Goal: Navigation & Orientation: Find specific page/section

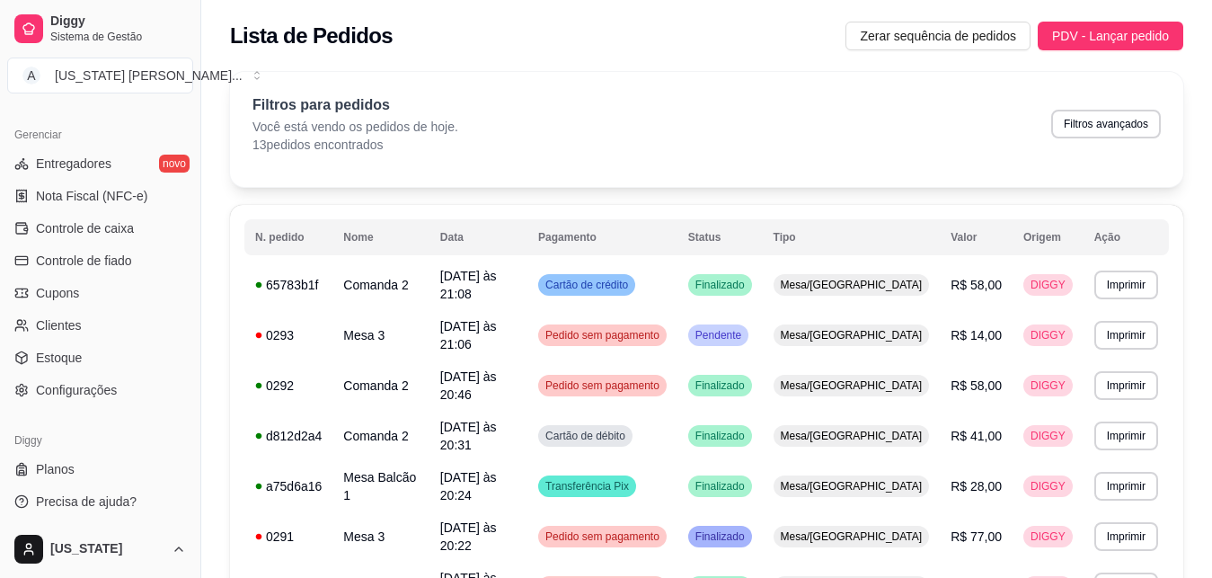
scroll to position [715, 0]
click at [66, 352] on span "Estoque" at bounding box center [59, 355] width 46 height 18
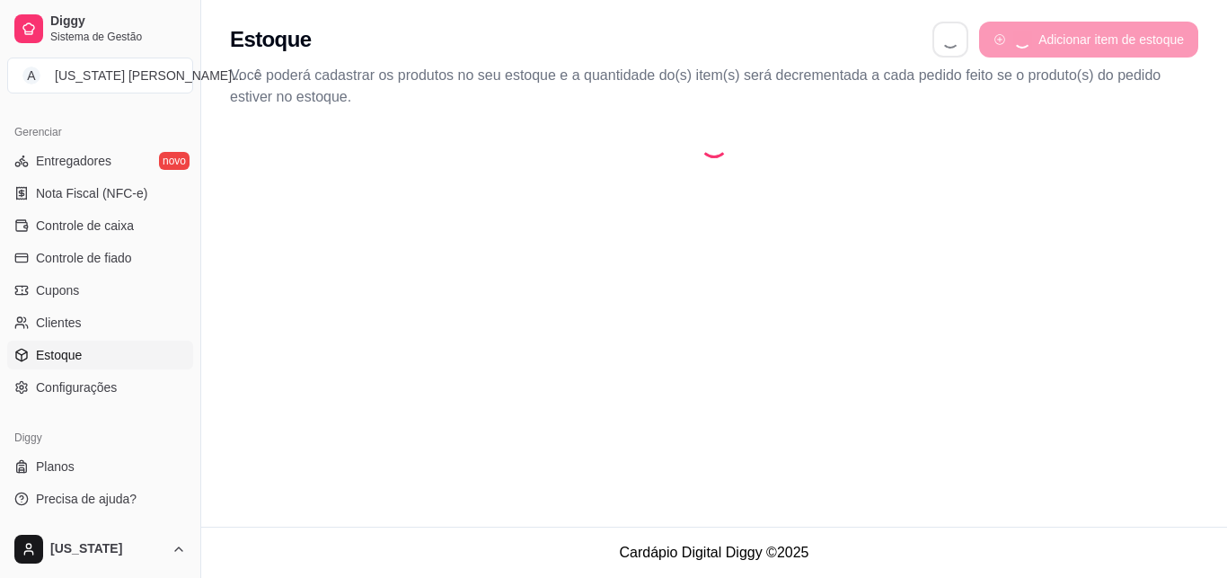
select select "QUANTITY_ORDER"
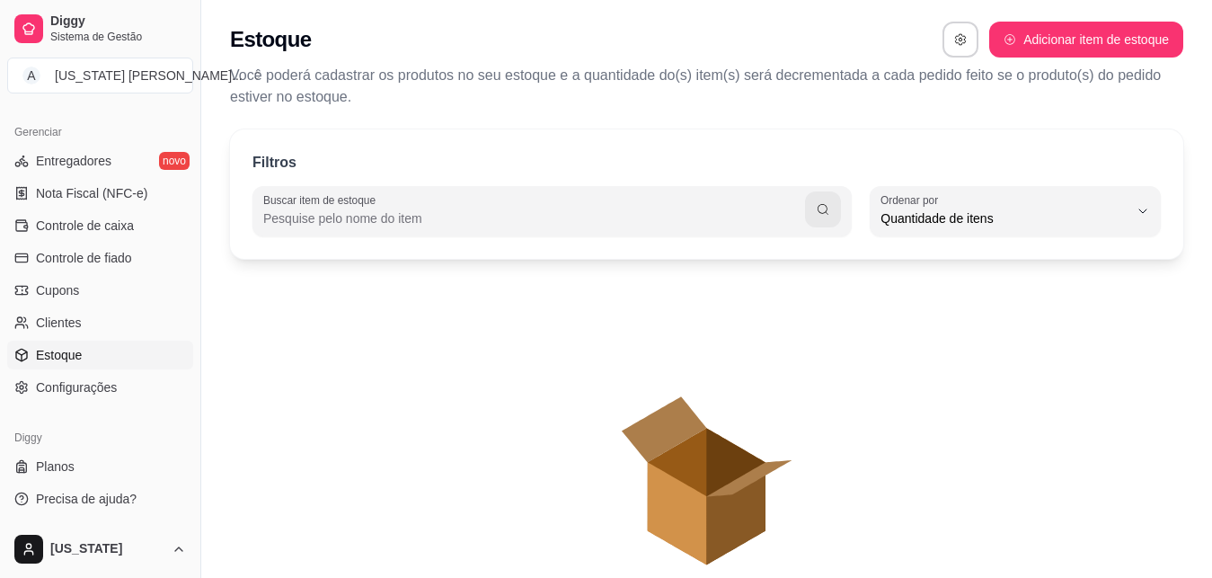
scroll to position [14, 0]
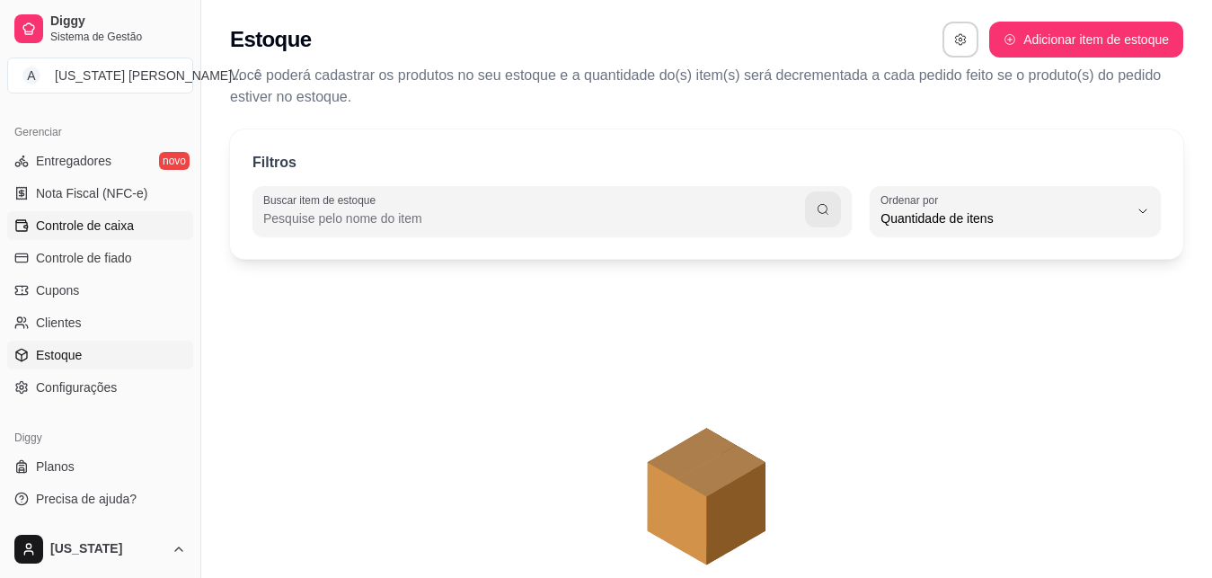
click at [86, 230] on span "Controle de caixa" at bounding box center [85, 226] width 98 height 18
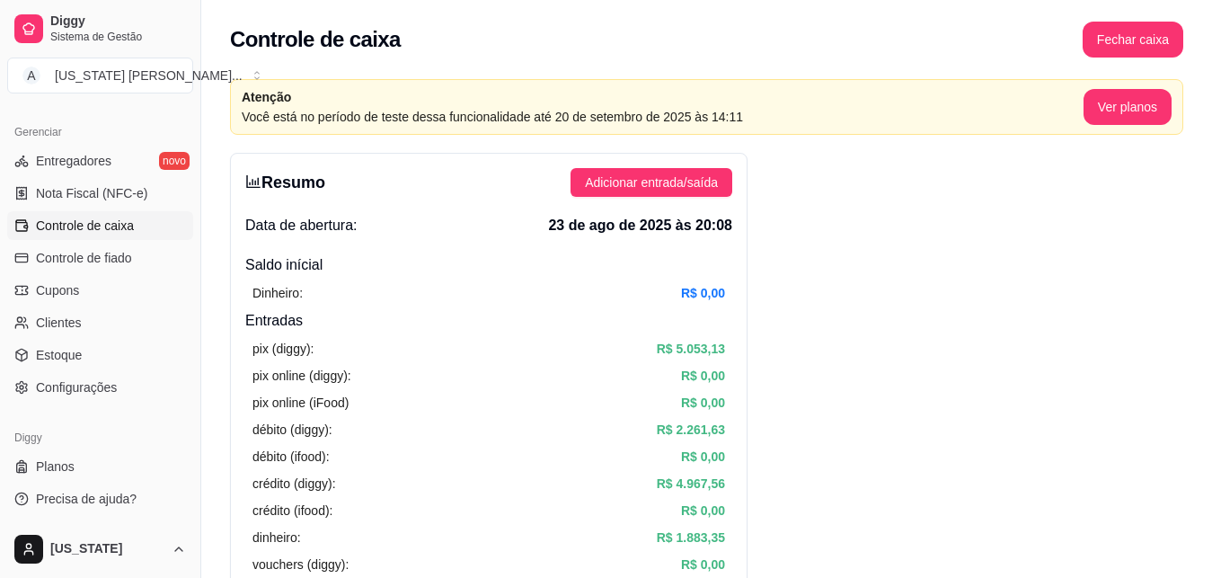
drag, startPoint x: 196, startPoint y: 417, endPoint x: 173, endPoint y: 523, distance: 108.4
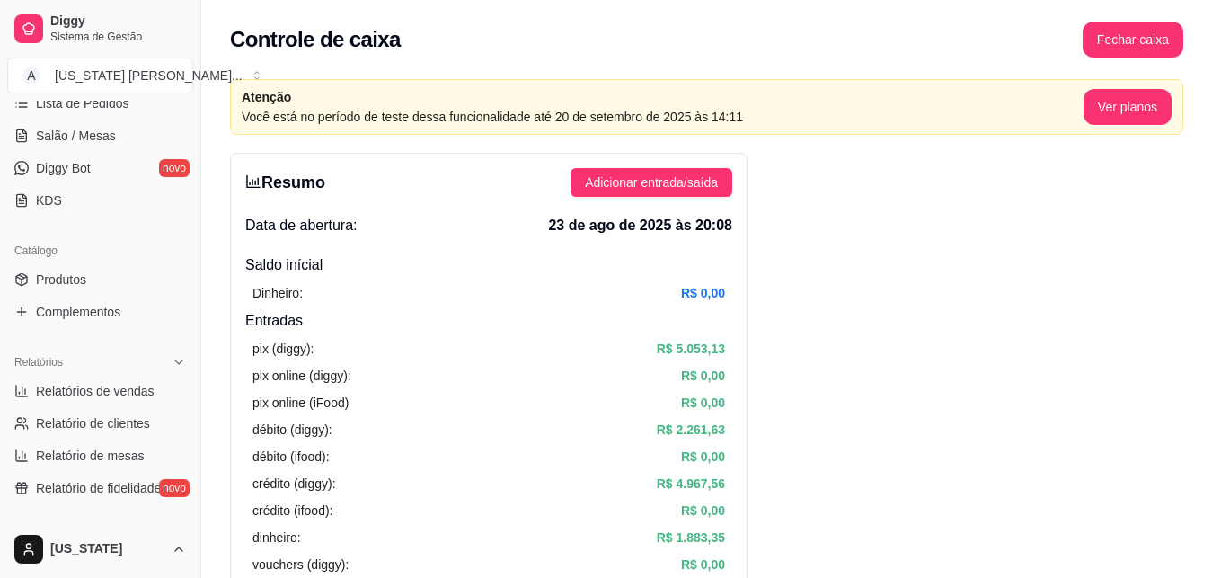
scroll to position [299, 0]
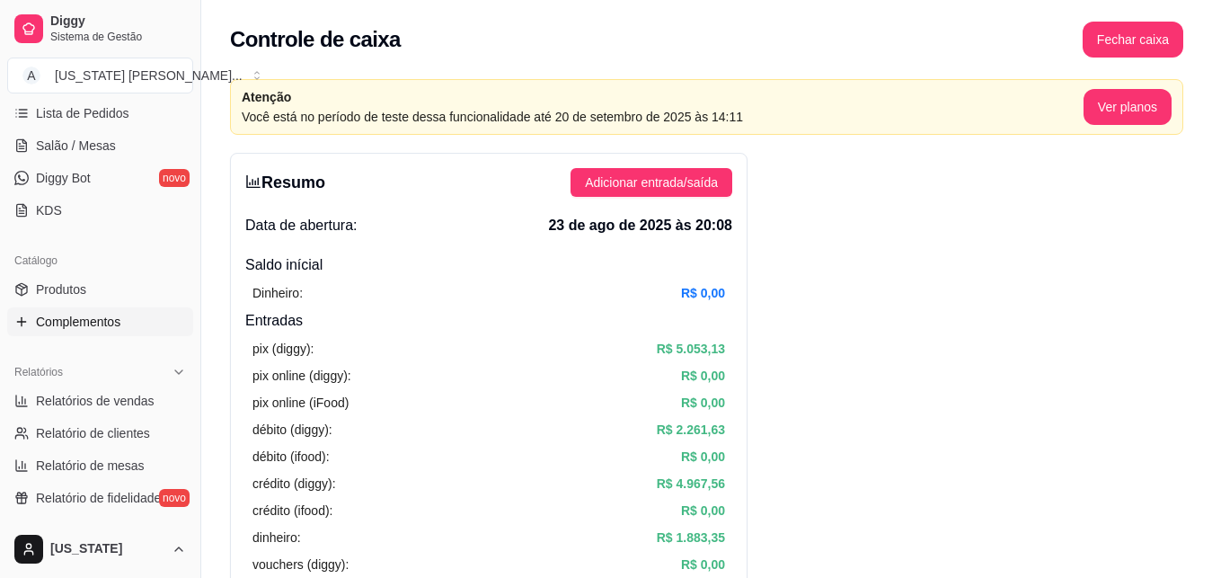
click at [91, 320] on span "Complementos" at bounding box center [78, 322] width 84 height 18
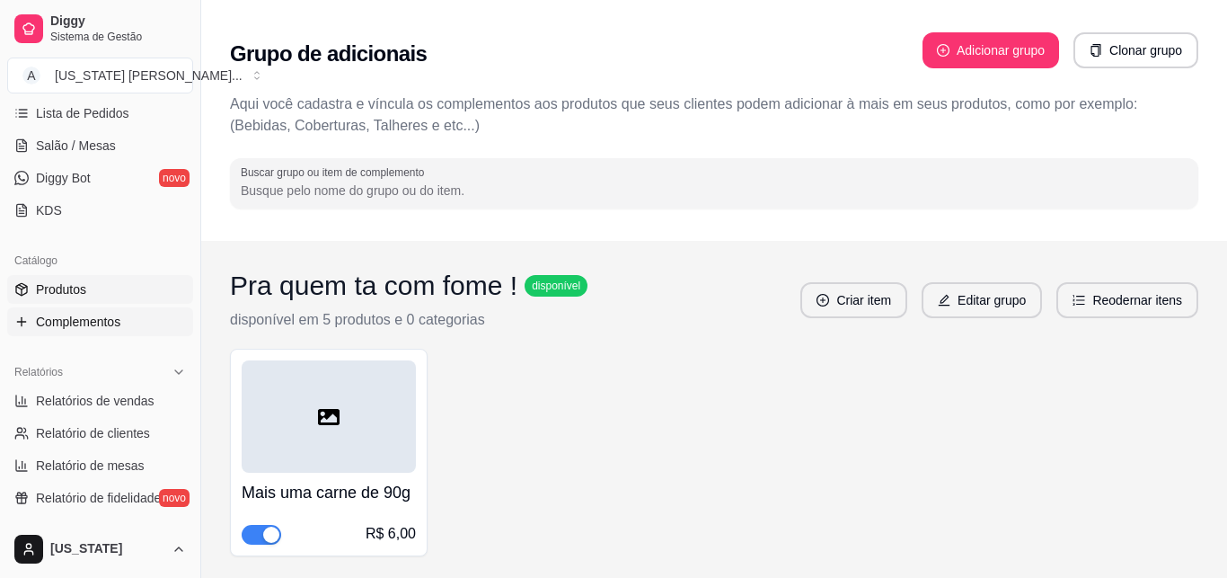
click at [62, 285] on span "Produtos" at bounding box center [61, 289] width 50 height 18
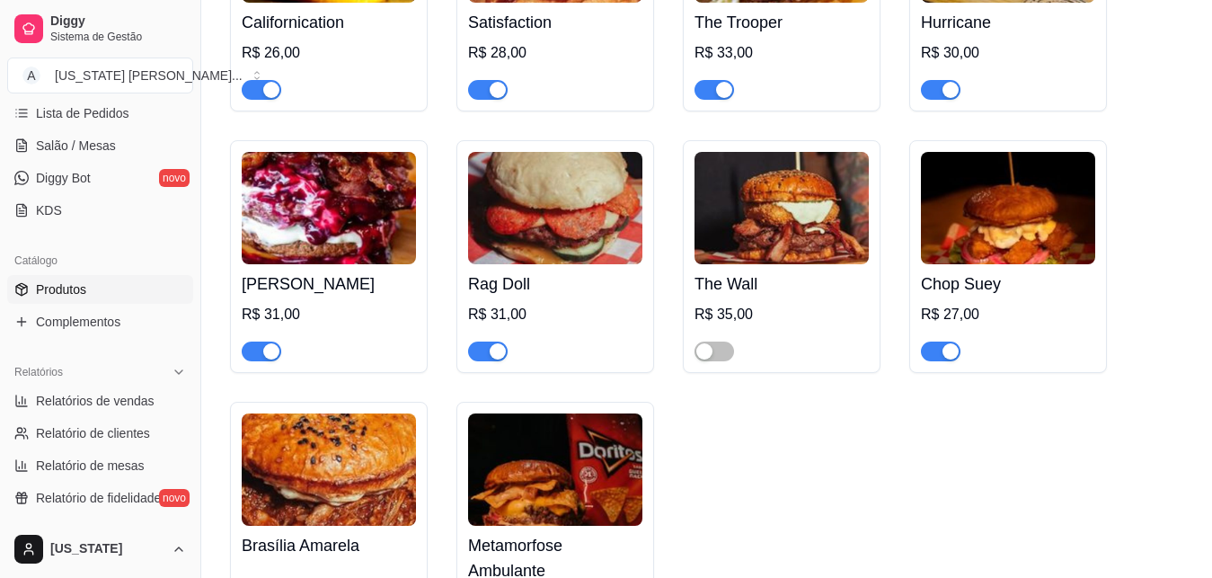
scroll to position [693, 0]
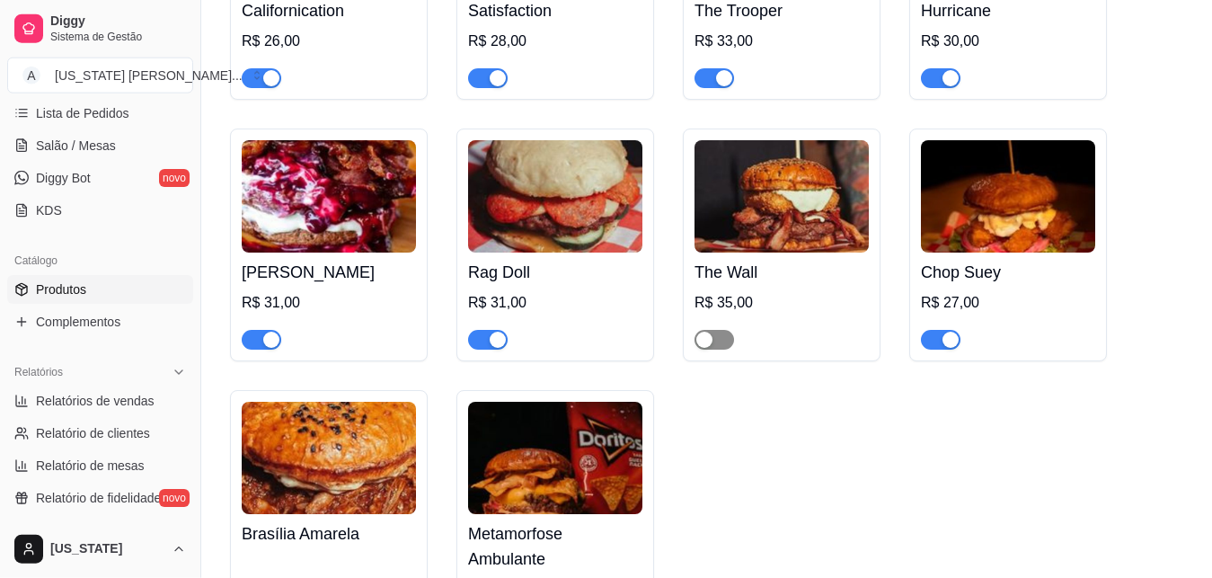
click at [698, 340] on div "button" at bounding box center [704, 340] width 16 height 16
click at [116, 506] on span "Relatório de fidelidade" at bounding box center [98, 498] width 125 height 18
